Goal: Task Accomplishment & Management: Manage account settings

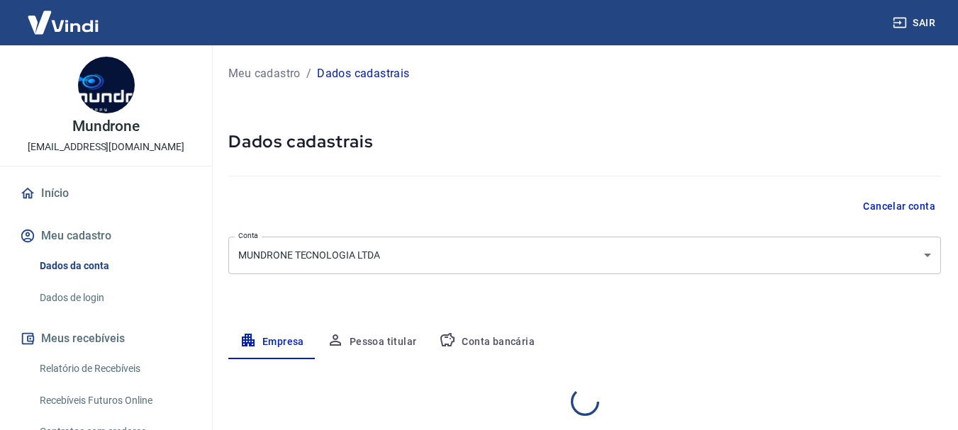
select select "SP"
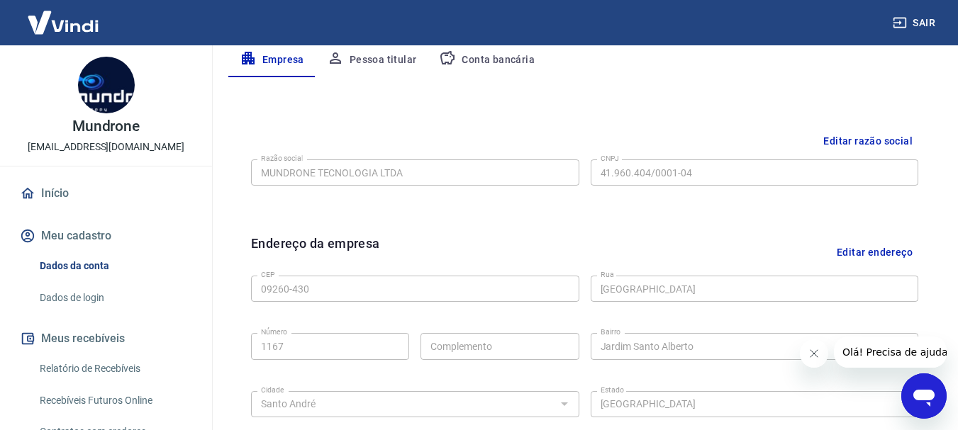
scroll to position [279, 0]
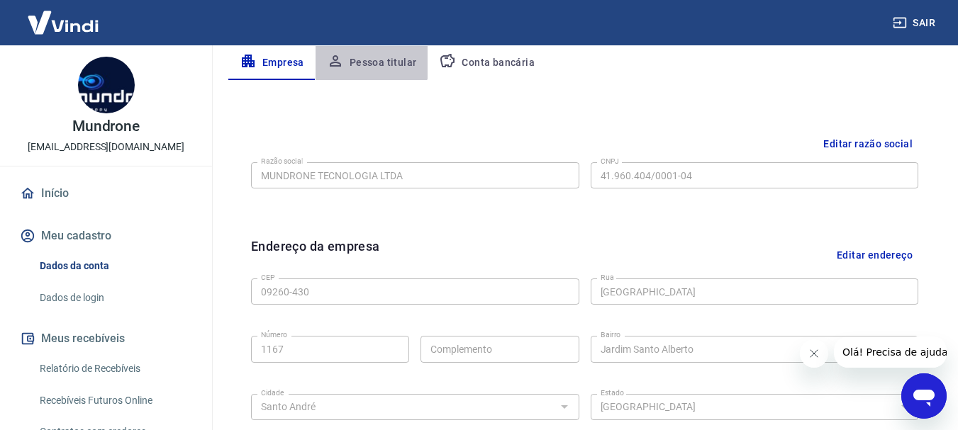
click at [370, 61] on button "Pessoa titular" at bounding box center [372, 63] width 113 height 34
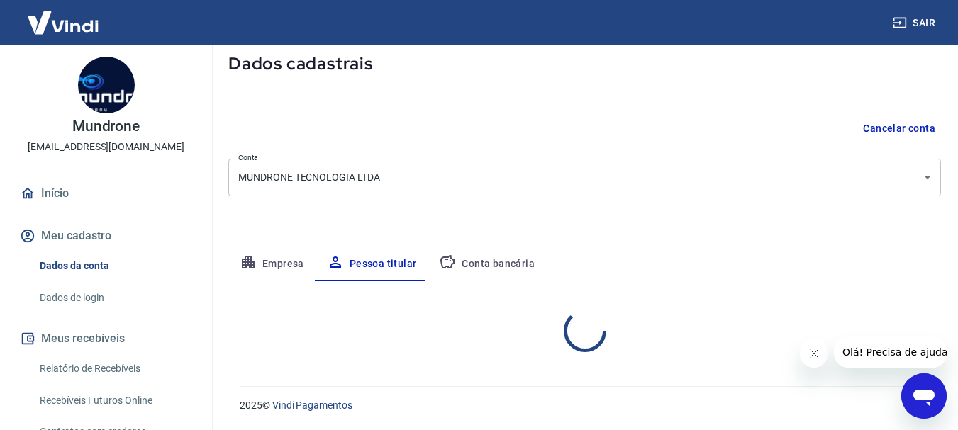
scroll to position [137, 0]
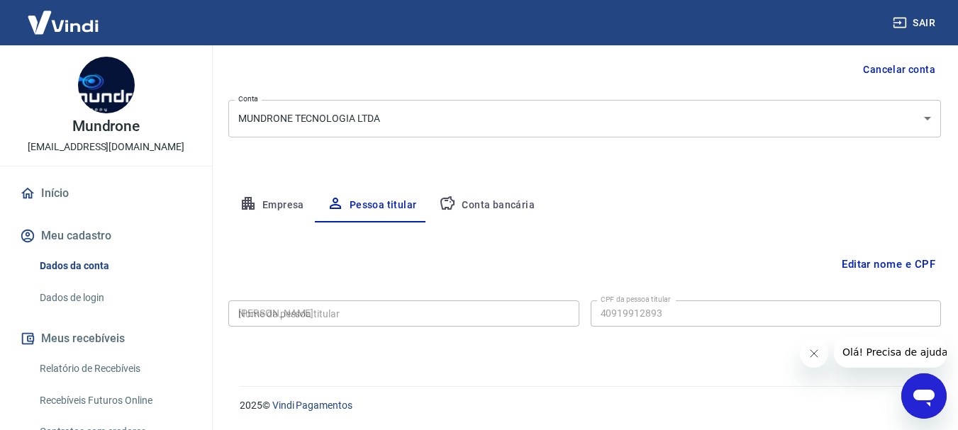
type input "409.199.128-93"
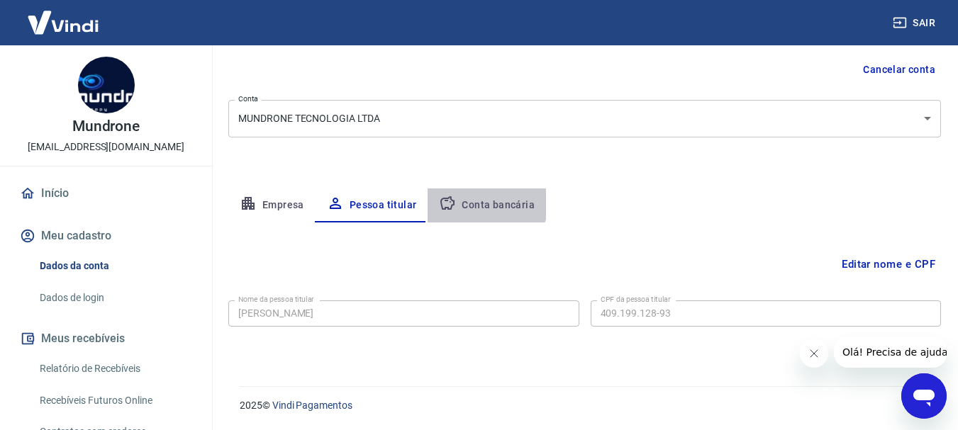
click at [484, 203] on button "Conta bancária" at bounding box center [487, 206] width 118 height 34
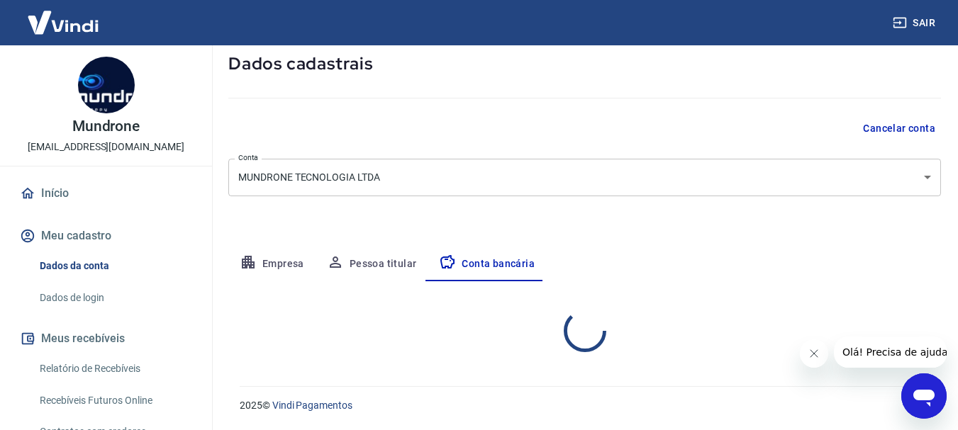
select select "1"
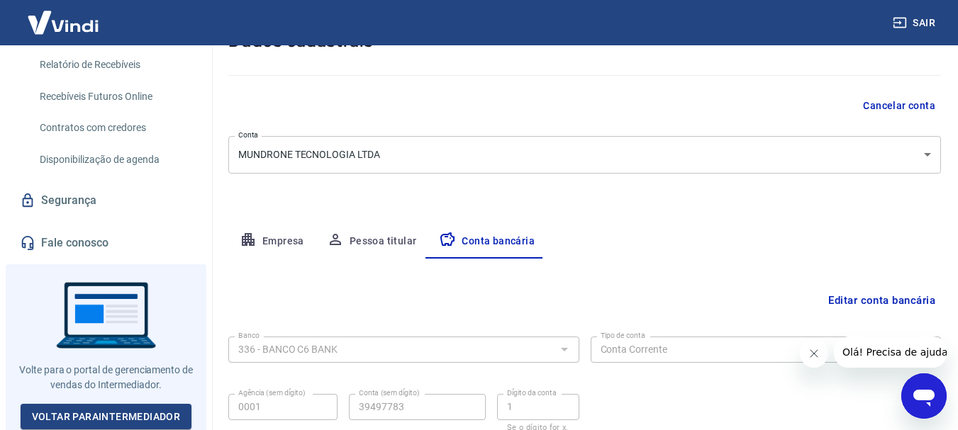
scroll to position [102, 0]
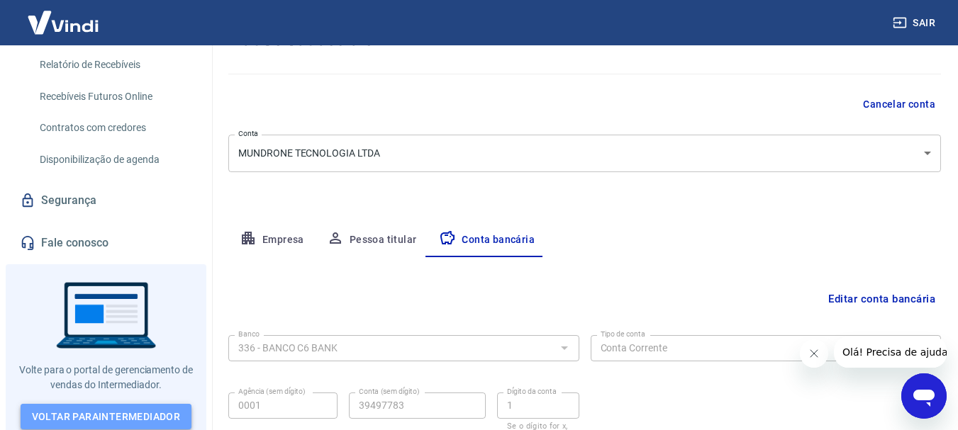
click at [101, 404] on link "Voltar para Intermediador" at bounding box center [107, 417] width 172 height 26
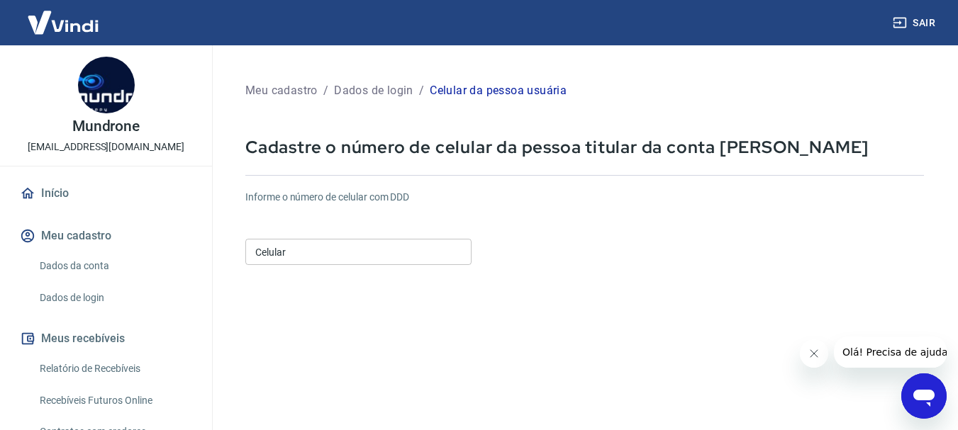
scroll to position [104, 0]
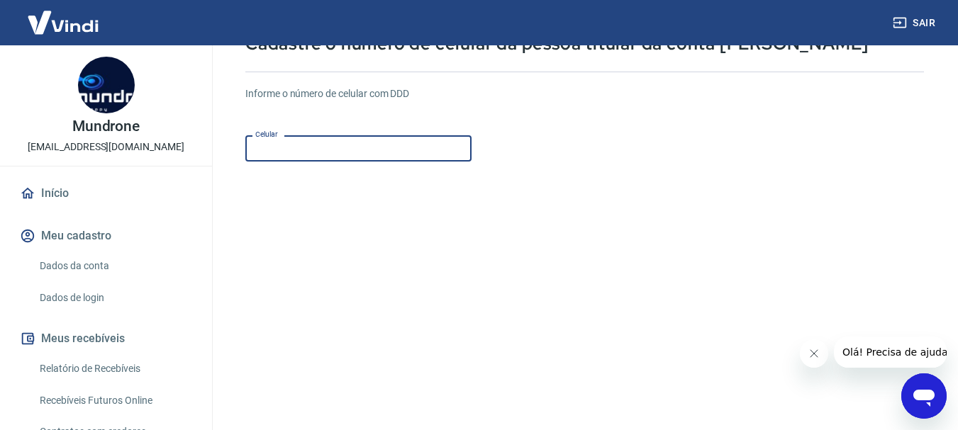
click at [389, 145] on input "Celular" at bounding box center [358, 148] width 226 height 26
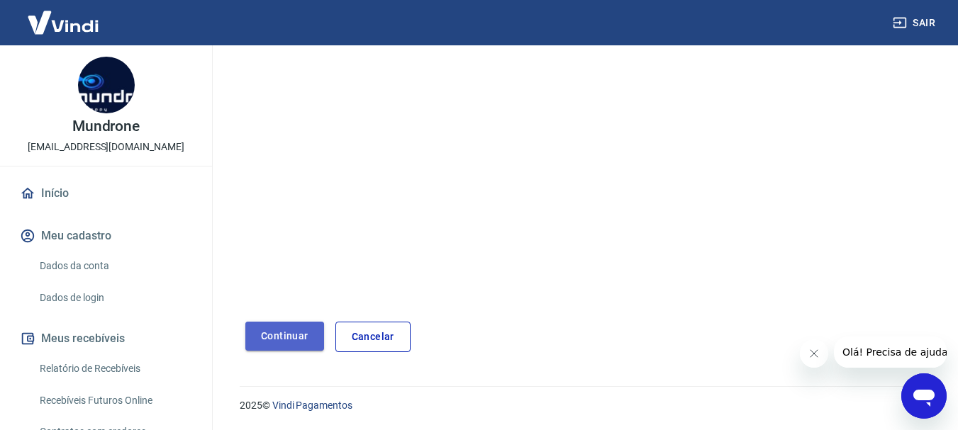
click at [283, 331] on button "Continuar" at bounding box center [284, 336] width 79 height 29
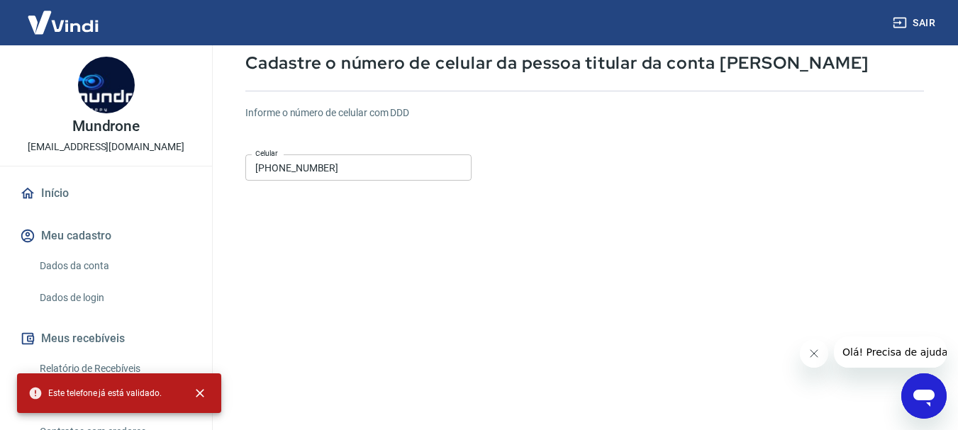
scroll to position [0, 0]
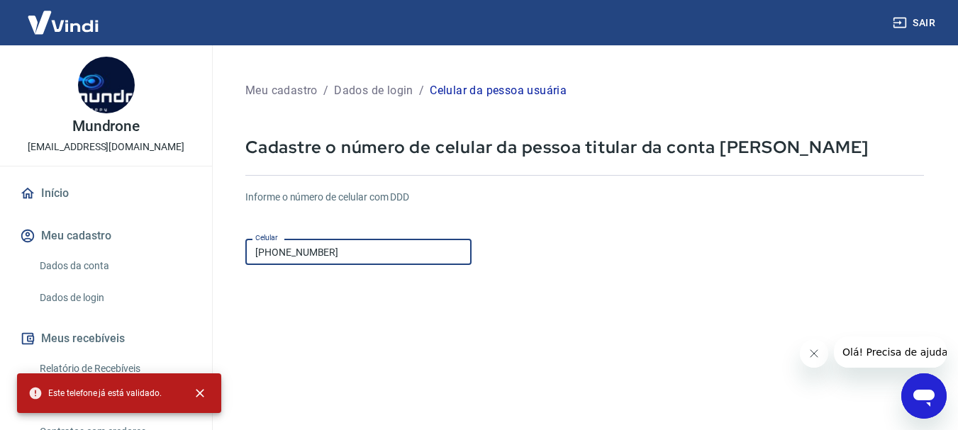
click at [349, 253] on input "(11) 97958-5859" at bounding box center [358, 252] width 226 height 26
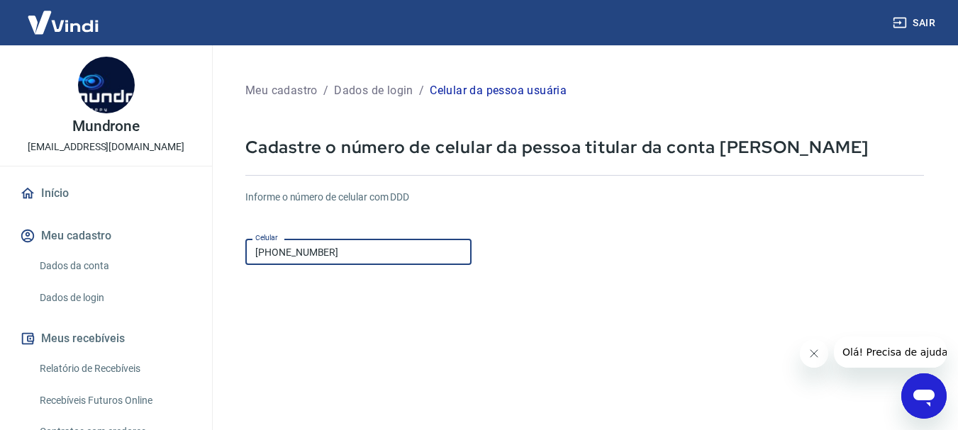
click at [349, 253] on input "(11) 97958-5859" at bounding box center [358, 252] width 226 height 26
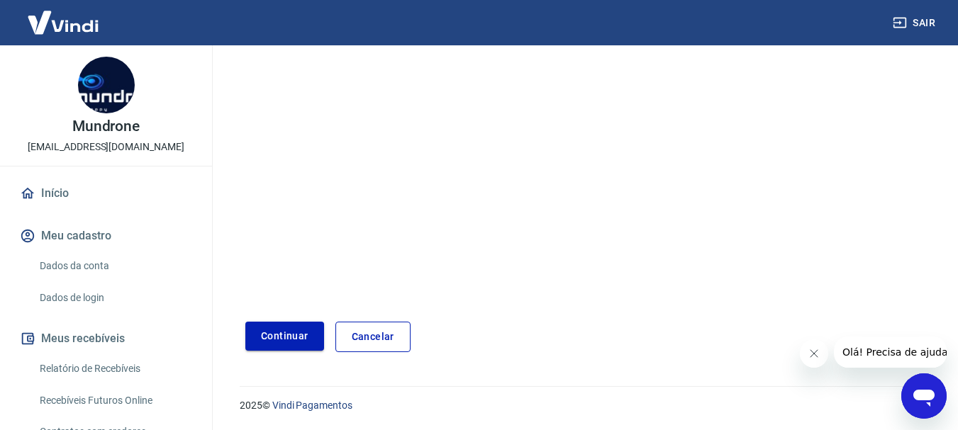
type input "(11) 96115-8353"
click at [286, 333] on button "Continuar" at bounding box center [284, 336] width 79 height 29
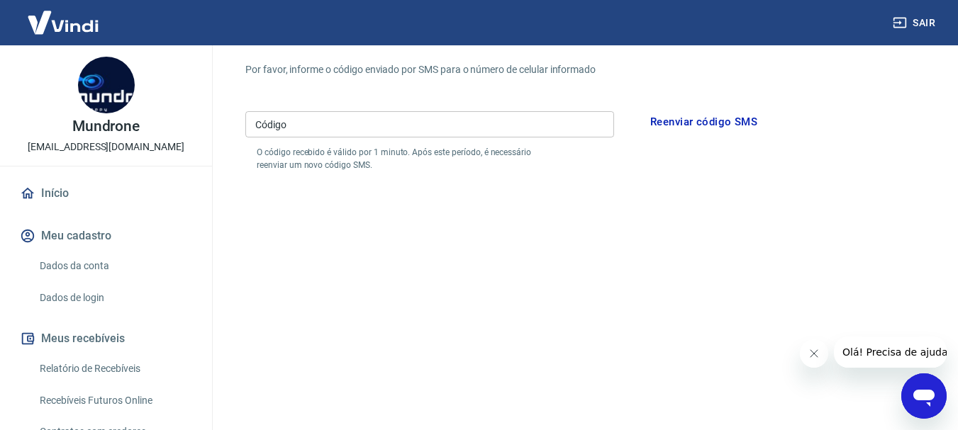
scroll to position [138, 0]
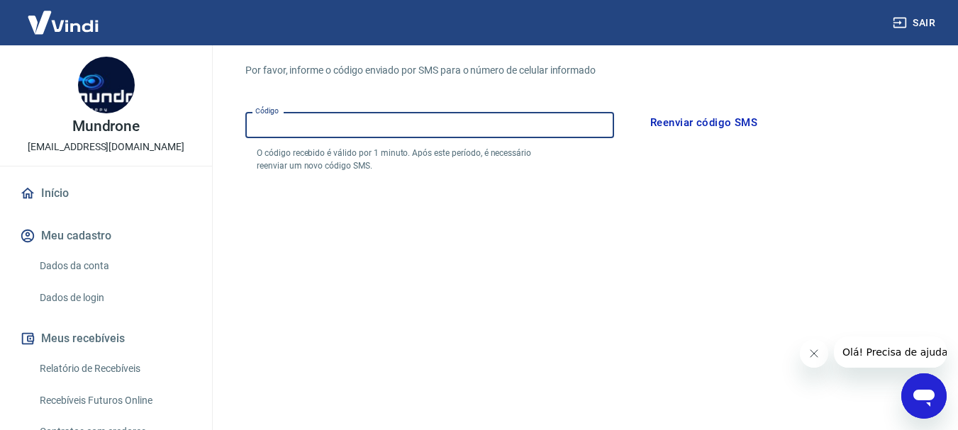
click at [466, 126] on input "Código" at bounding box center [429, 125] width 369 height 26
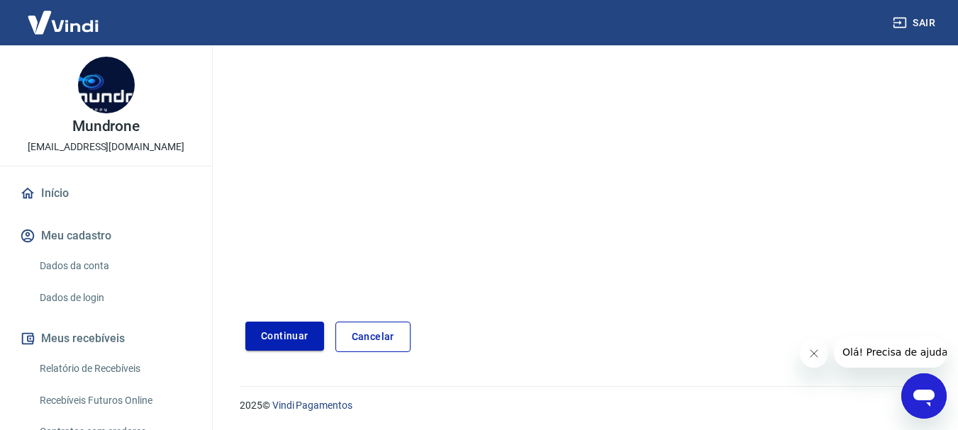
type input "602255"
click at [304, 333] on button "Continuar" at bounding box center [284, 336] width 79 height 29
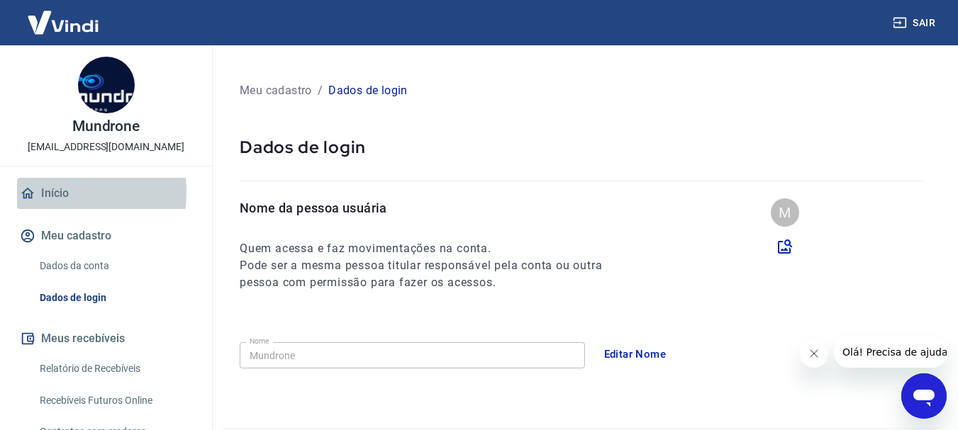
click at [50, 191] on link "Início" at bounding box center [106, 193] width 178 height 31
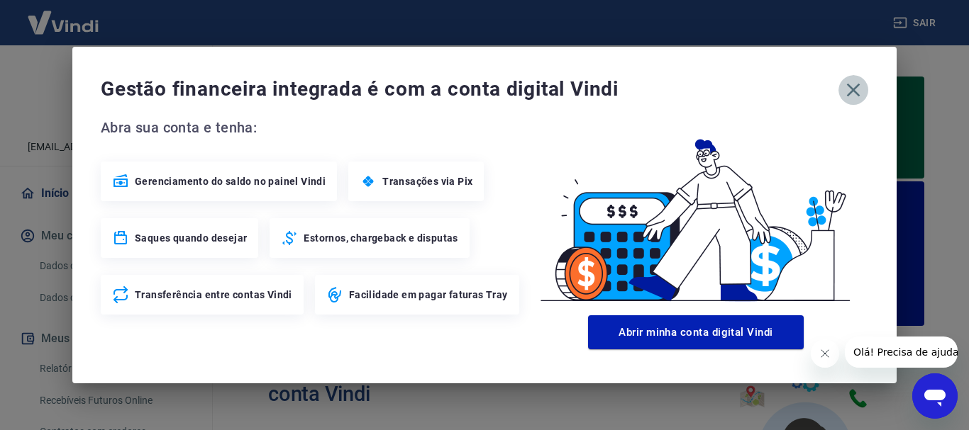
click at [857, 95] on icon "button" at bounding box center [853, 90] width 13 height 13
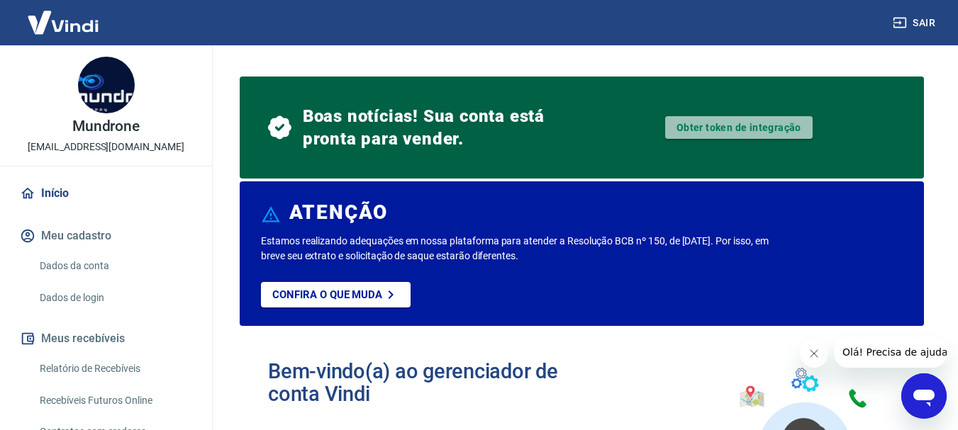
click at [708, 128] on link "Obter token de integração" at bounding box center [739, 127] width 148 height 23
